Goal: Communication & Community: Answer question/provide support

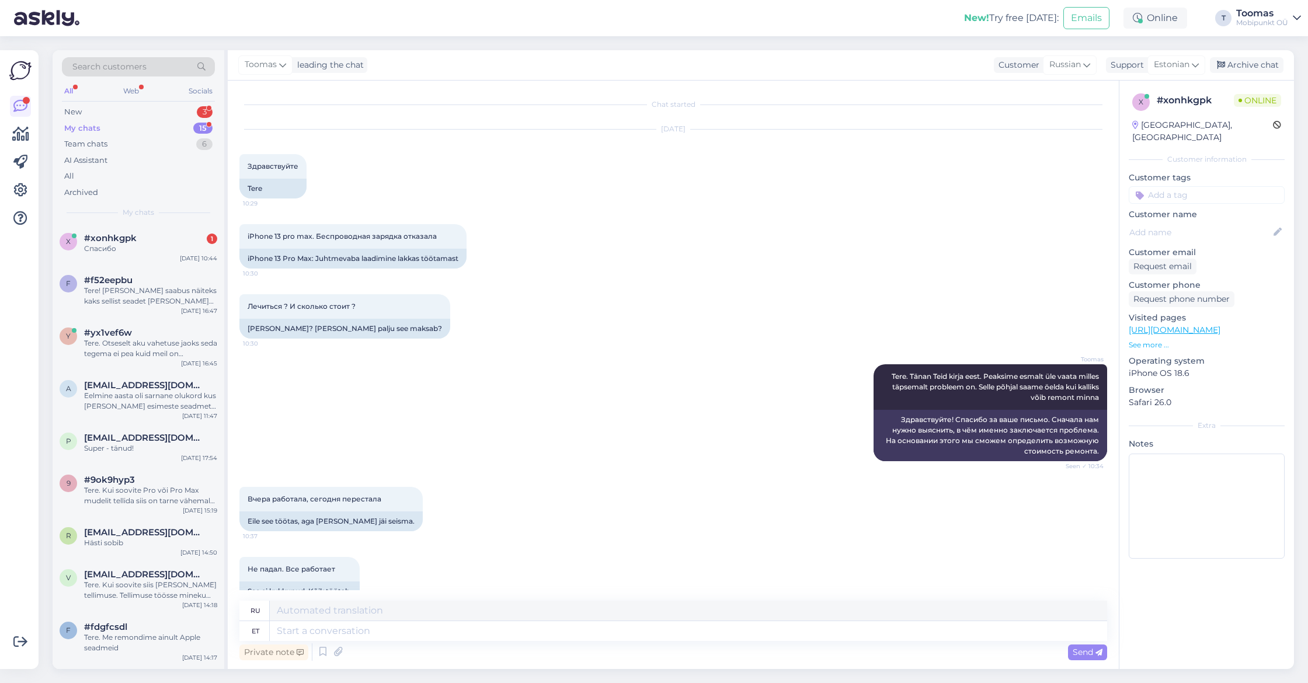
scroll to position [196, 0]
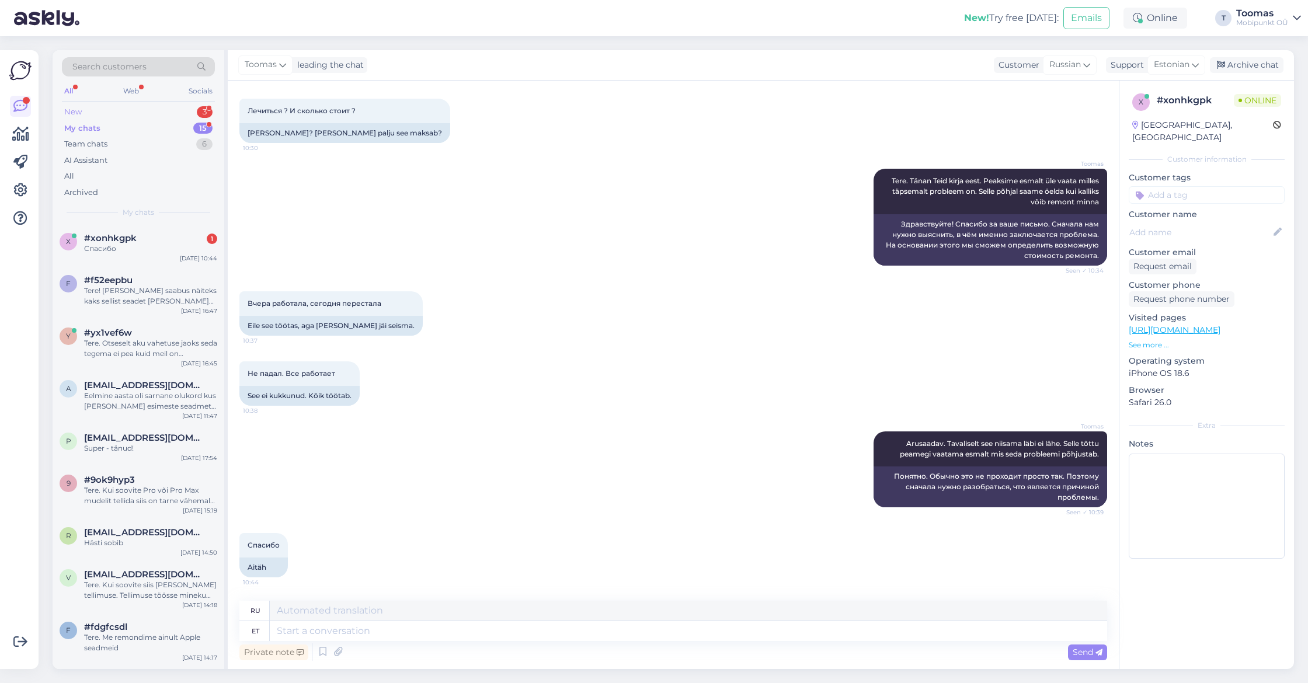
click at [175, 104] on div "New 3" at bounding box center [138, 112] width 153 height 16
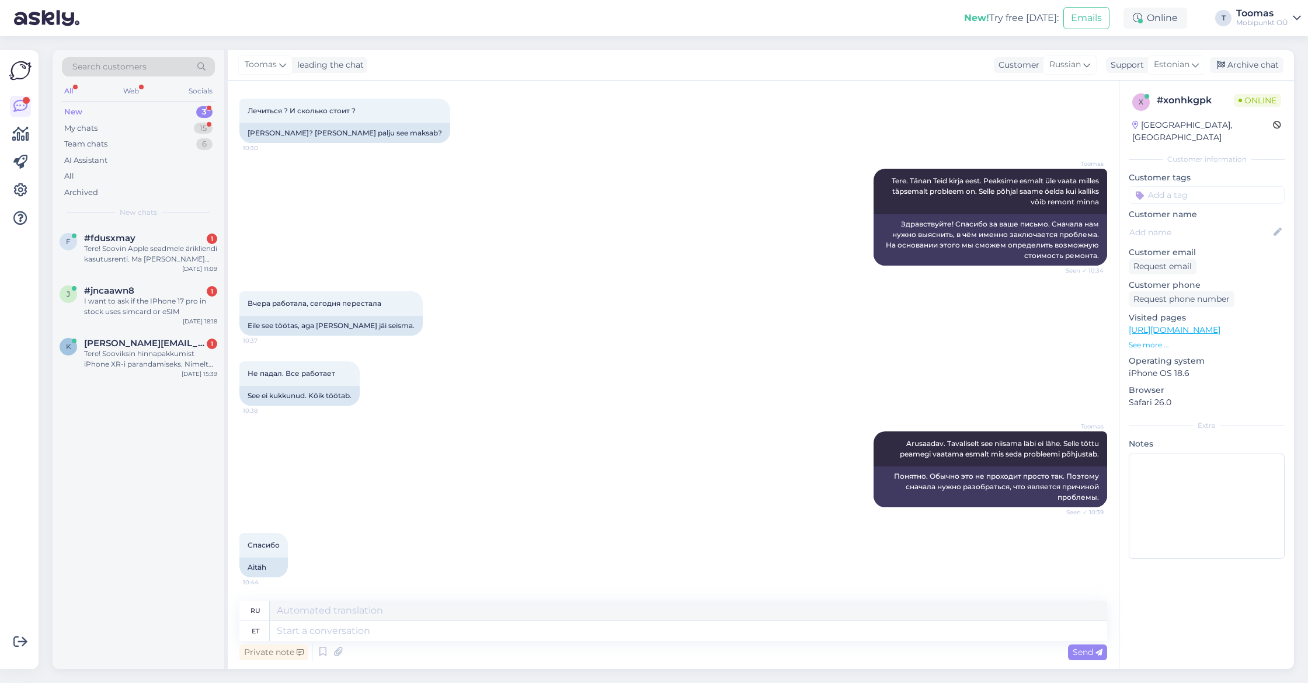
click at [147, 231] on div "f #fdusxmay 1 Tere! Soovin Apple seadmele ärikliendi kasutusrenti. Ma [PERSON_N…" at bounding box center [139, 251] width 172 height 53
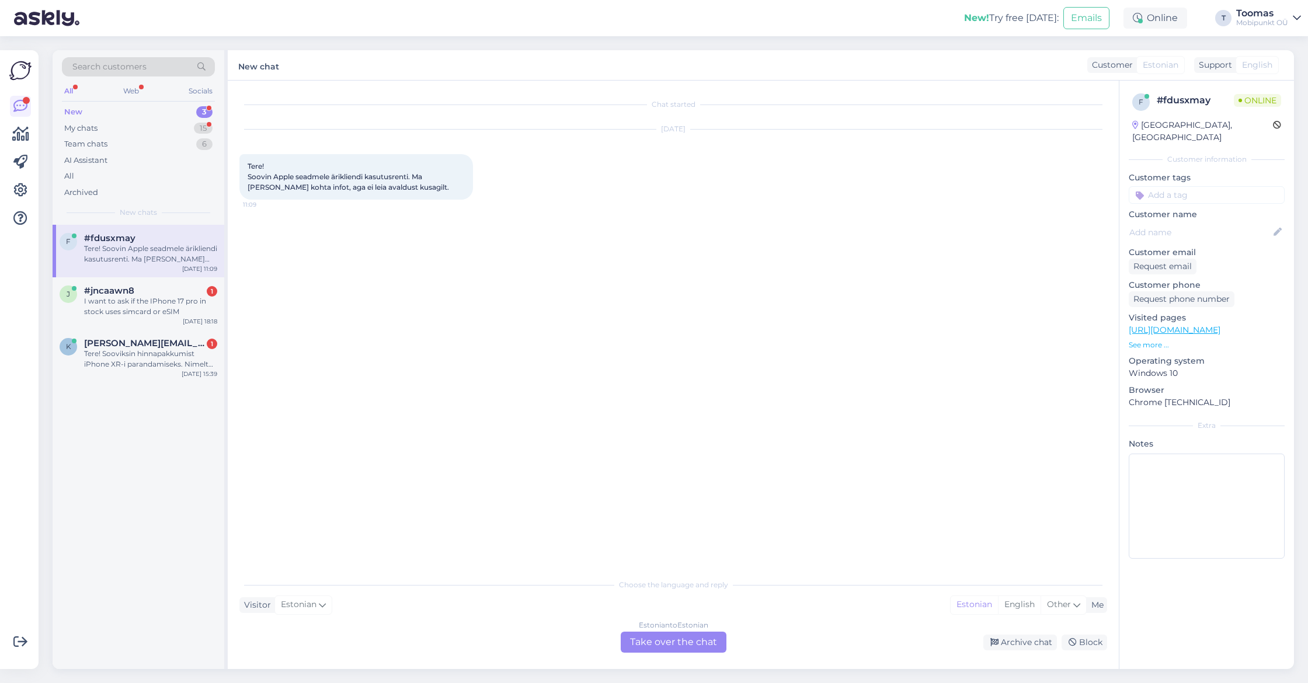
click at [712, 643] on div "Estonian to Estonian Take over the chat" at bounding box center [673, 642] width 106 height 21
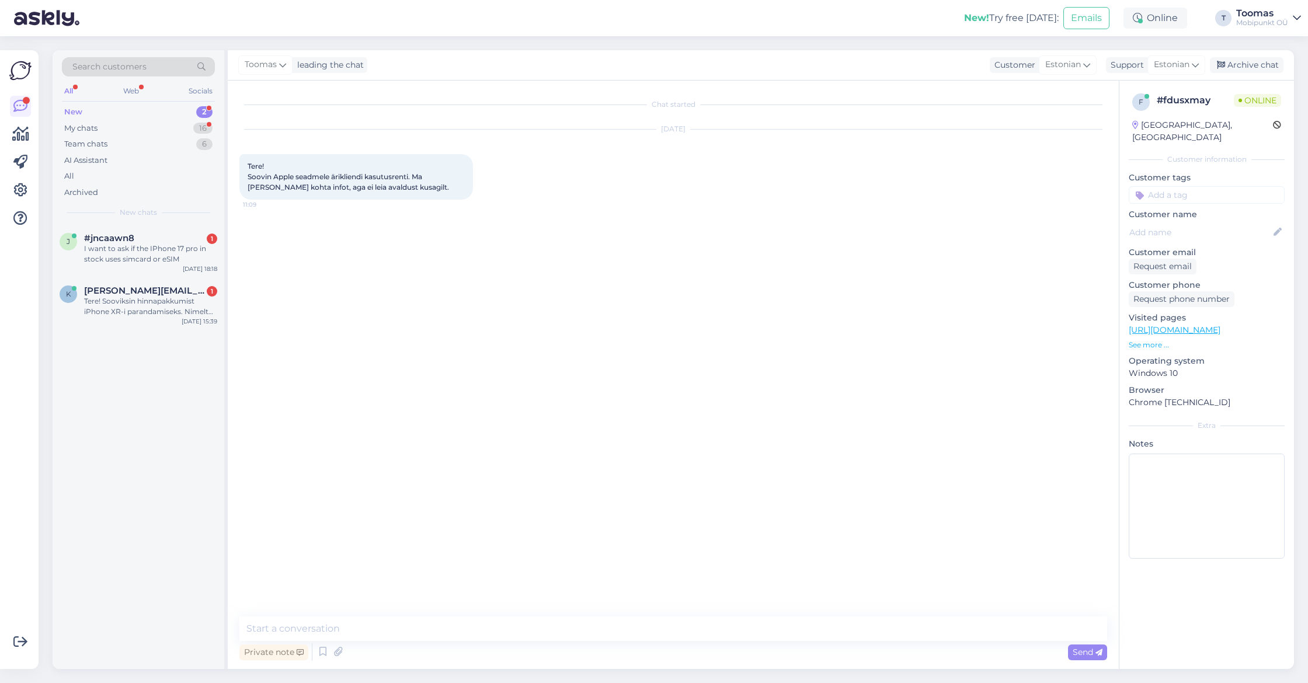
click at [680, 630] on textarea at bounding box center [672, 628] width 867 height 25
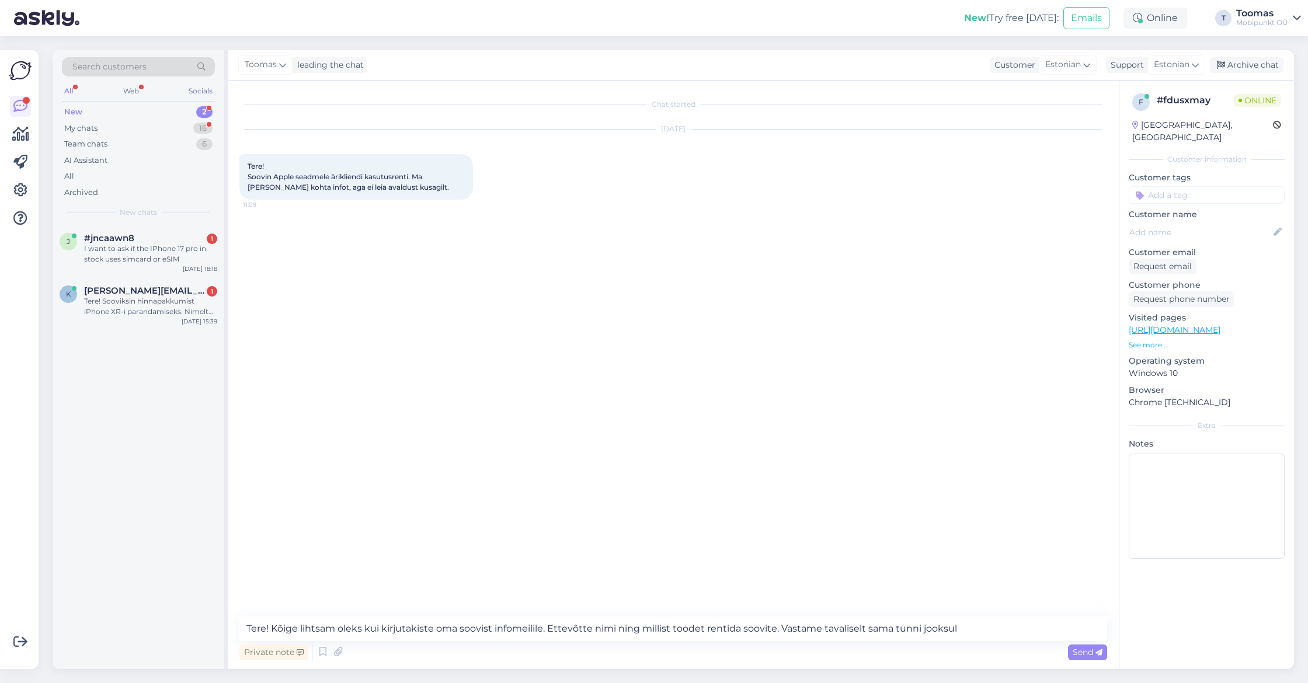
type textarea "Tere! Kõige lihtsam oleks kui kirjutakiste oma soovist infomeilile. Ettevõtte n…"
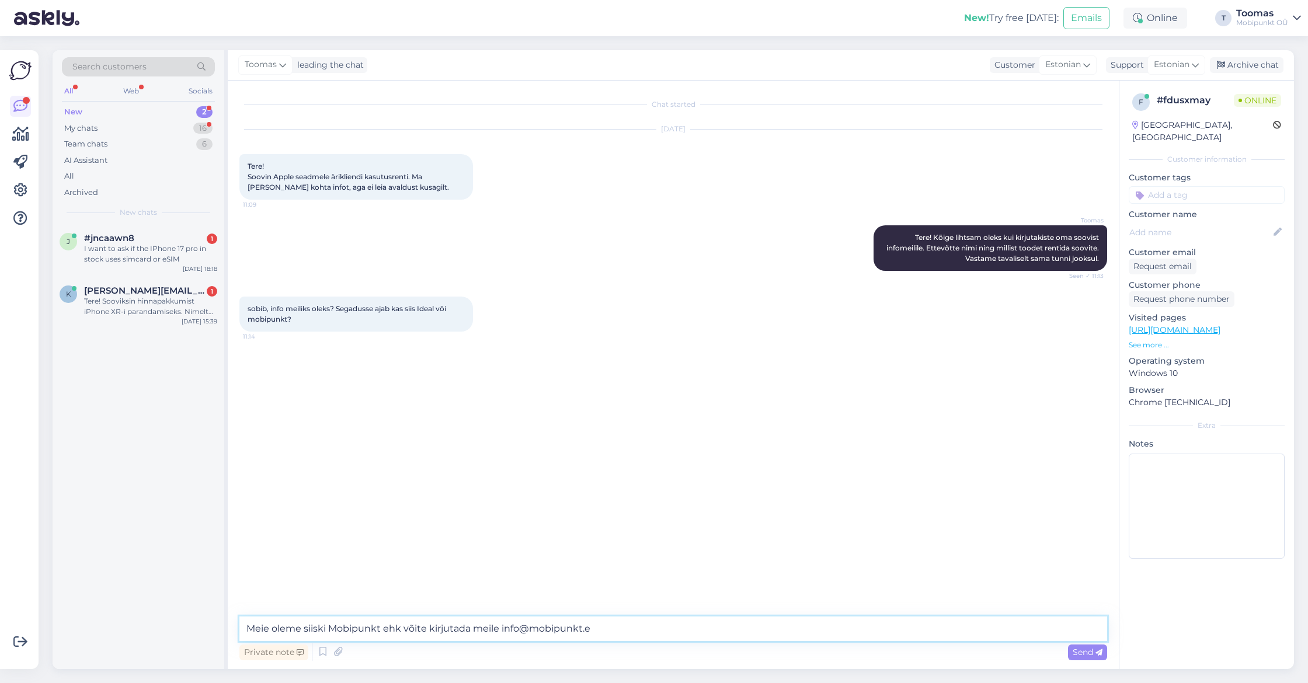
type textarea "Meie oleme siiski Mobipunkt ehk võite kirjutada meile [EMAIL_ADDRESS][DOMAIN_NA…"
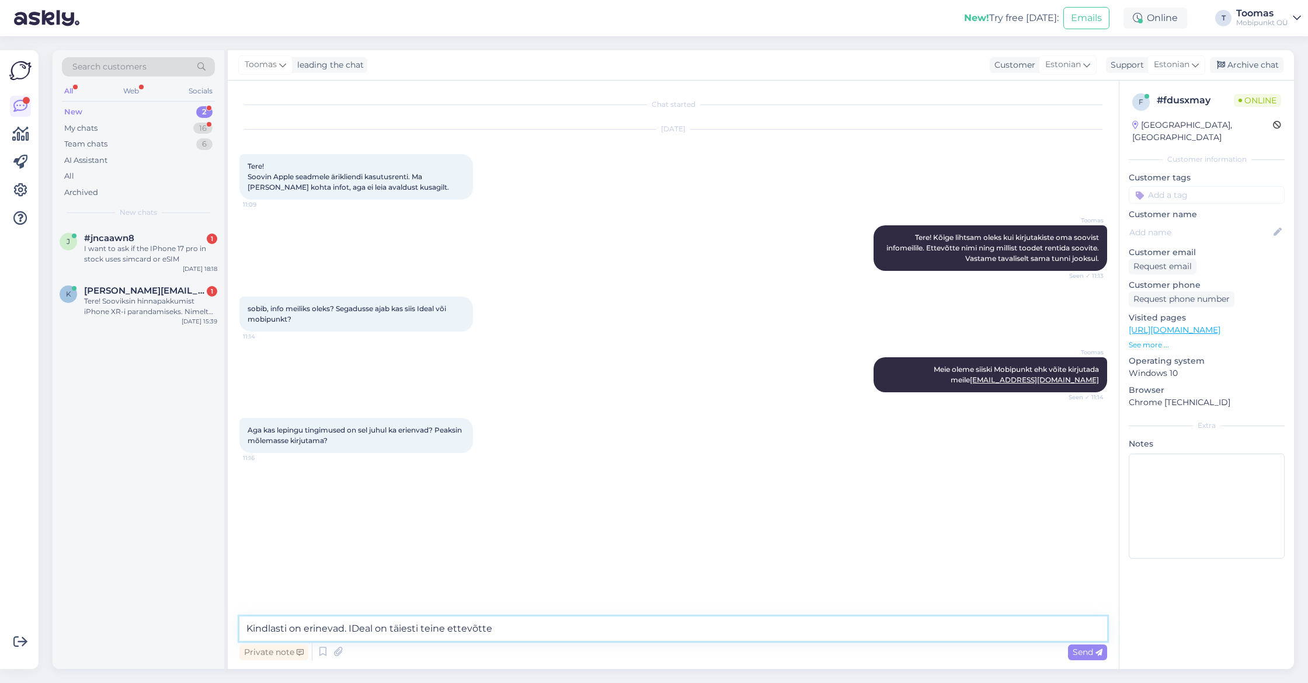
type textarea "Kindlasti on erinevad. IDeal on täiesti teine ettevõtte."
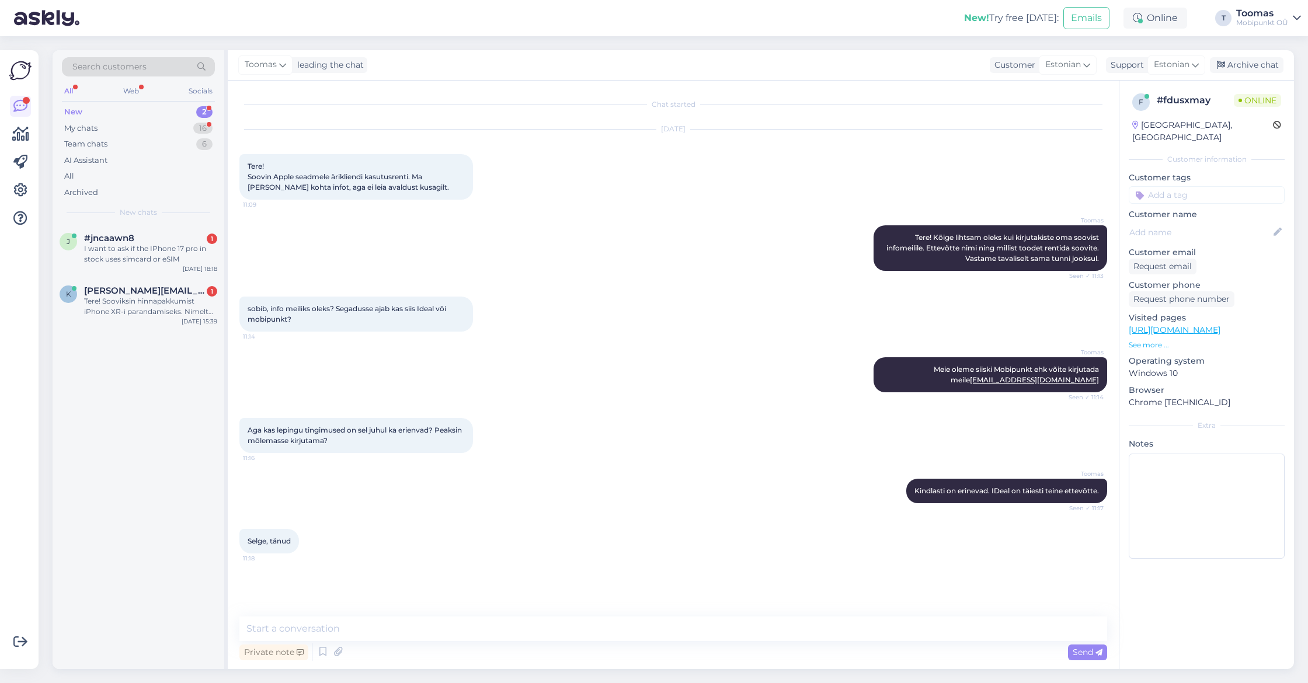
click at [202, 118] on div "New 2" at bounding box center [138, 112] width 153 height 16
click at [192, 275] on div "j #jncaawn8 1 I want to ask if the IPhone 17 pro in stock uses simcard or eSIM …" at bounding box center [139, 251] width 172 height 53
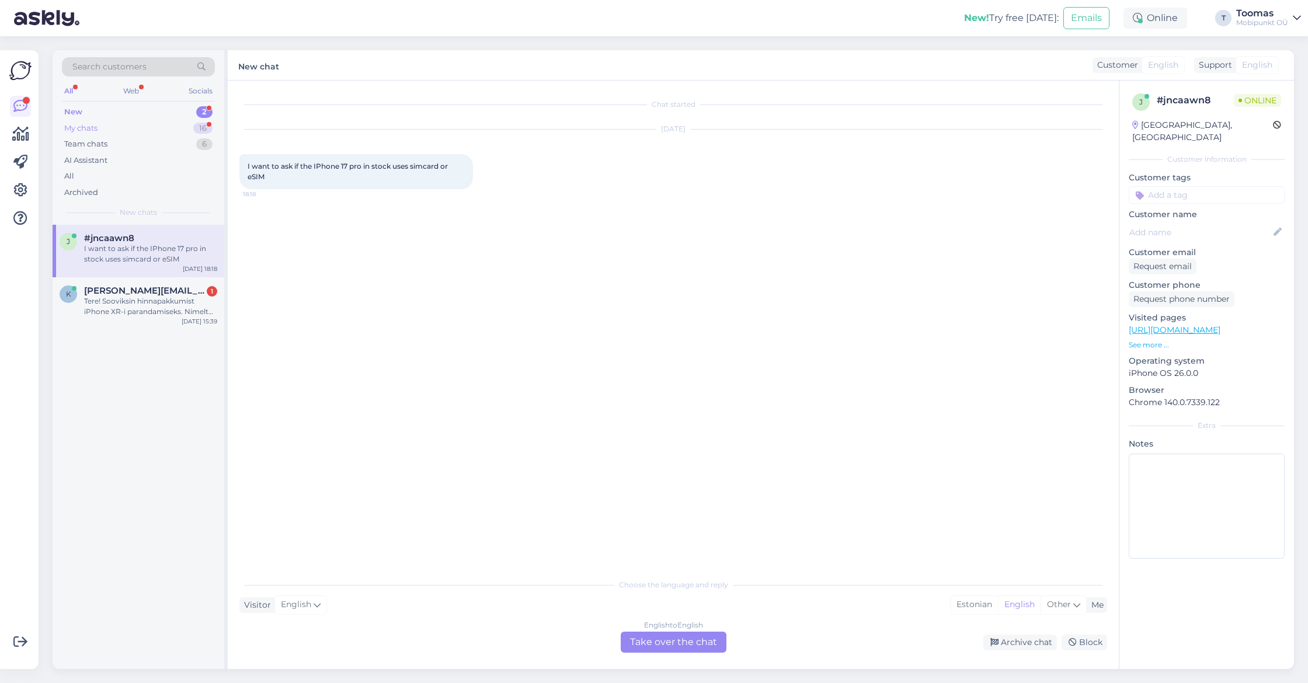
click at [201, 126] on div "16" at bounding box center [202, 129] width 19 height 12
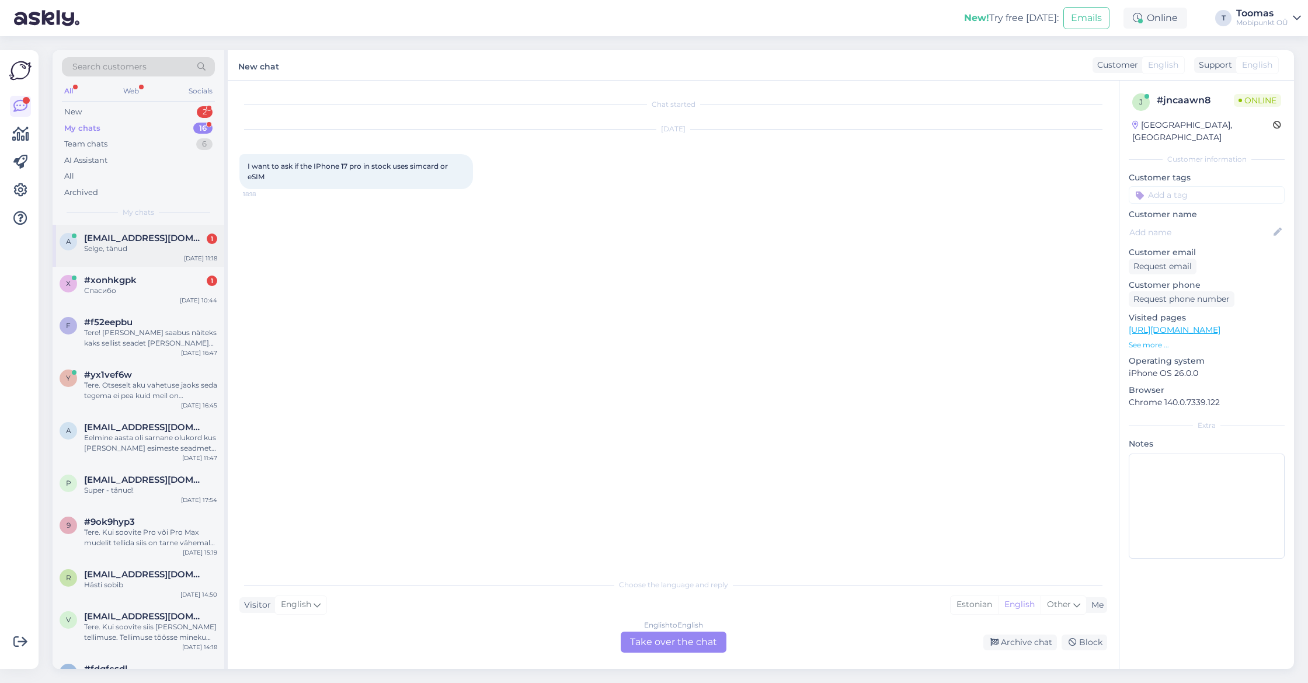
click at [173, 237] on div "[EMAIL_ADDRESS][DOMAIN_NAME] 1" at bounding box center [150, 238] width 133 height 11
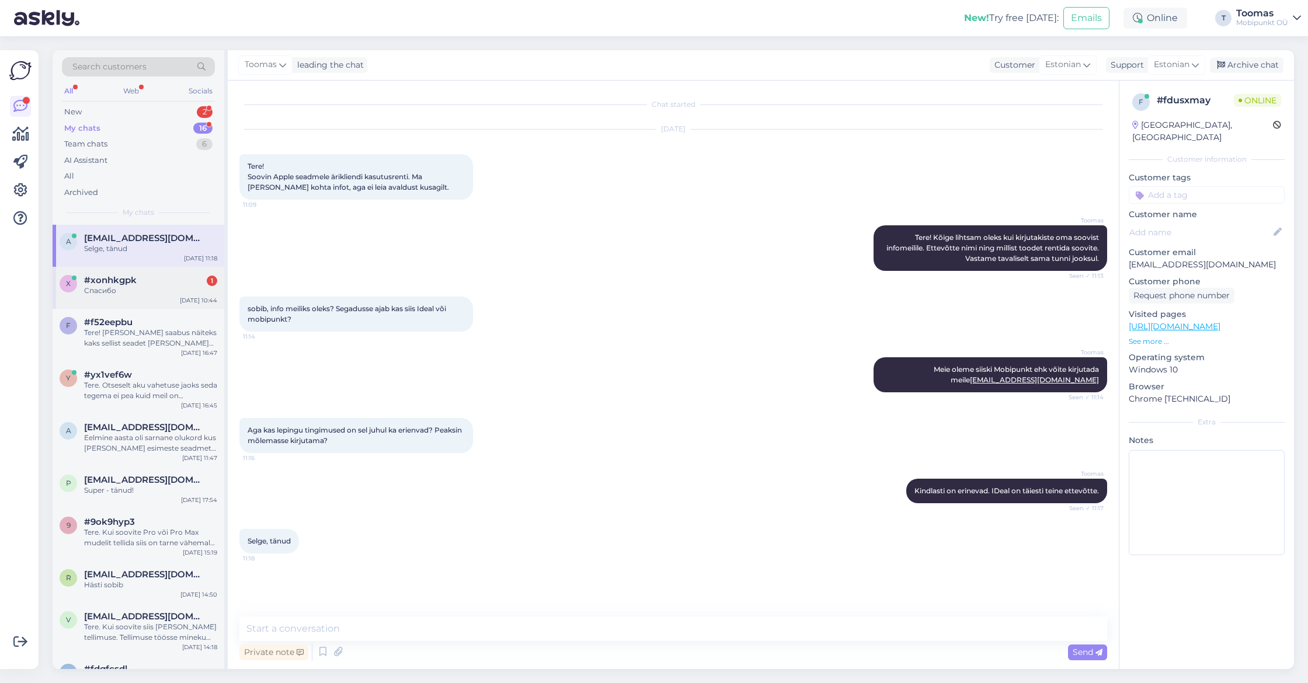
click at [165, 282] on div "#xonhkgpk 1" at bounding box center [150, 280] width 133 height 11
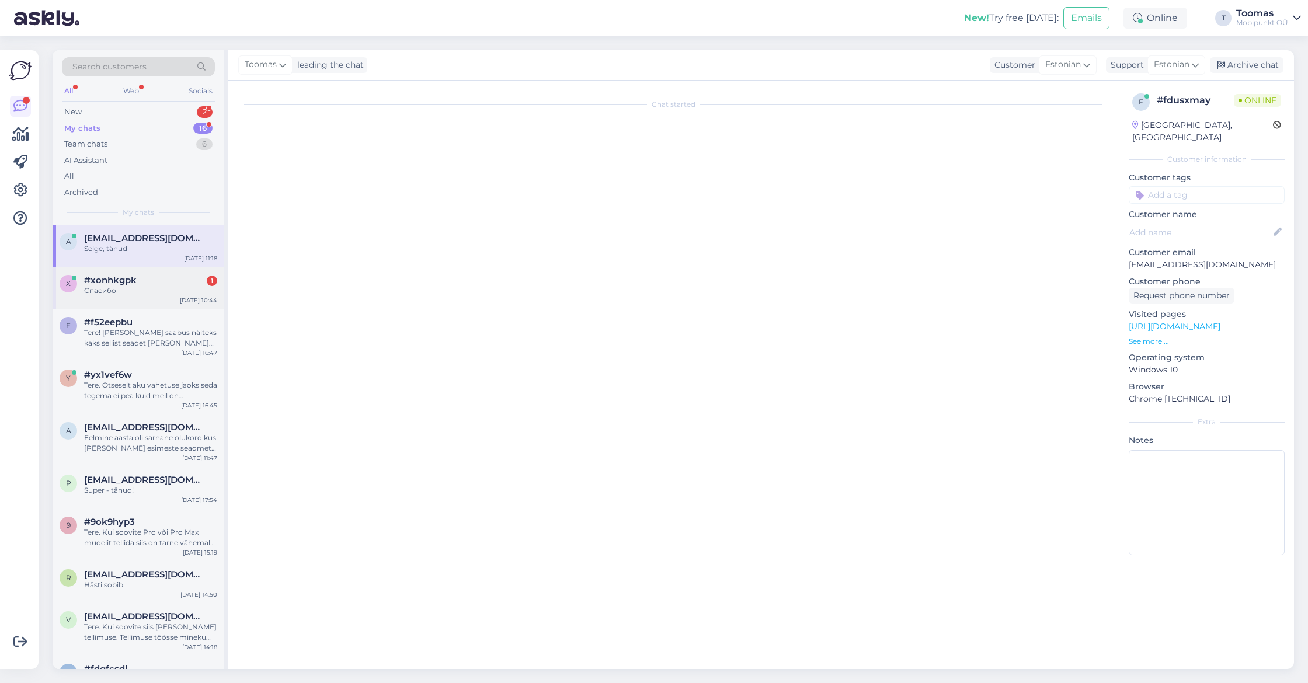
scroll to position [196, 0]
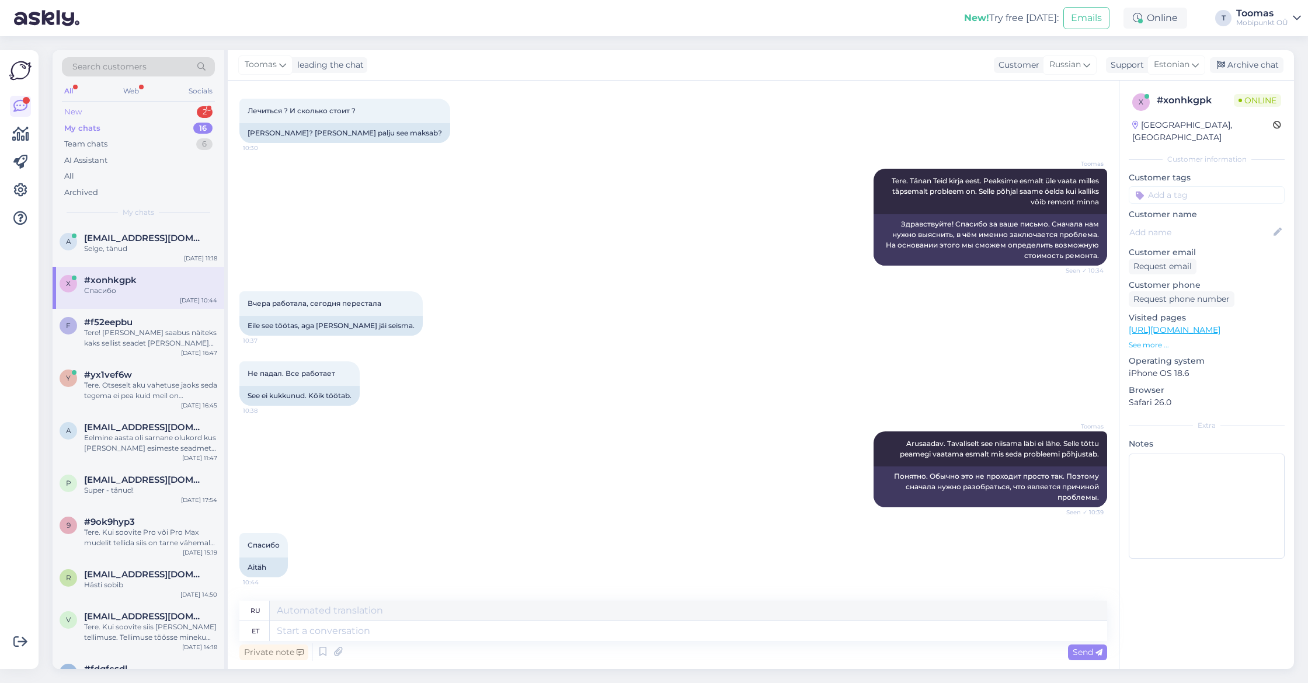
click at [183, 109] on div "New 2" at bounding box center [138, 112] width 153 height 16
